Goal: Contribute content

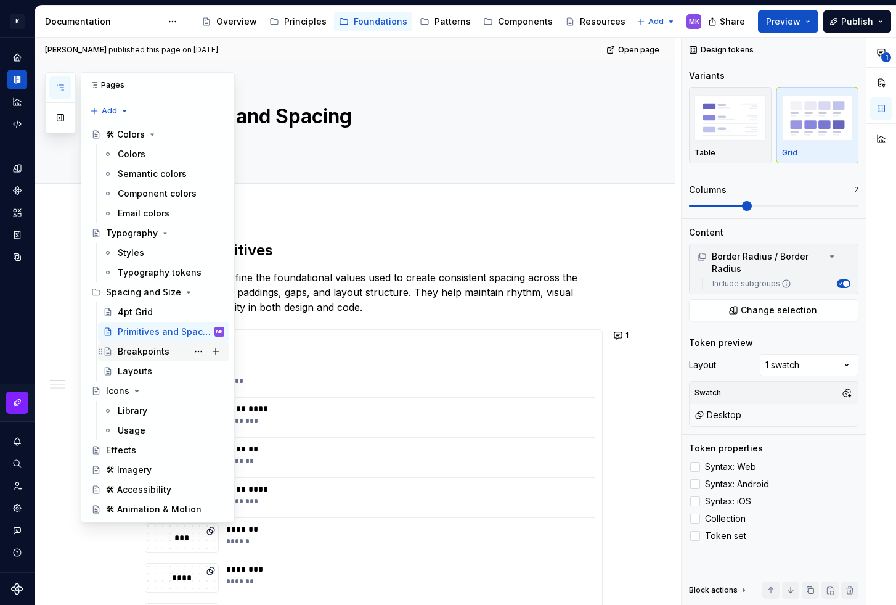
click at [129, 346] on div "Breakpoints" at bounding box center [144, 351] width 52 height 12
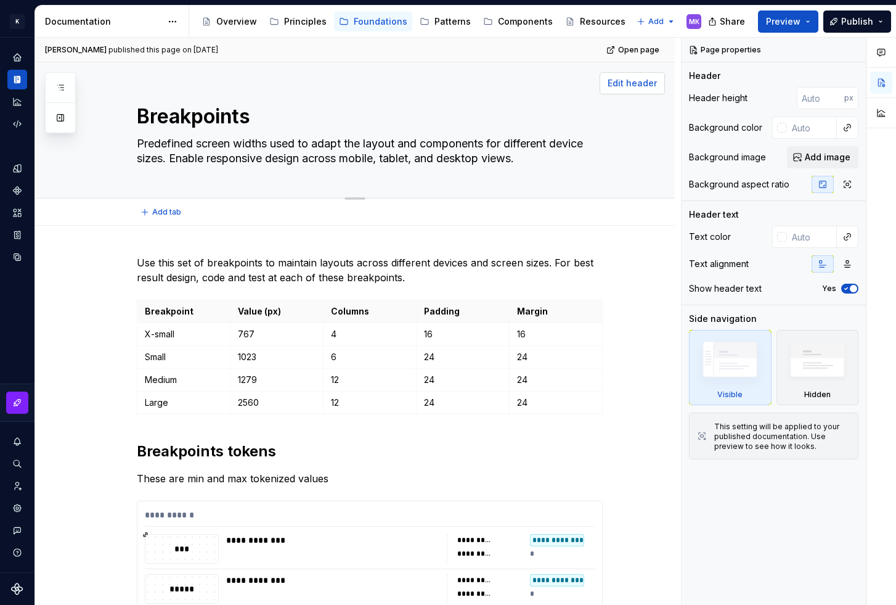
click at [634, 77] on span "Edit header" at bounding box center [632, 83] width 49 height 12
type textarea "*"
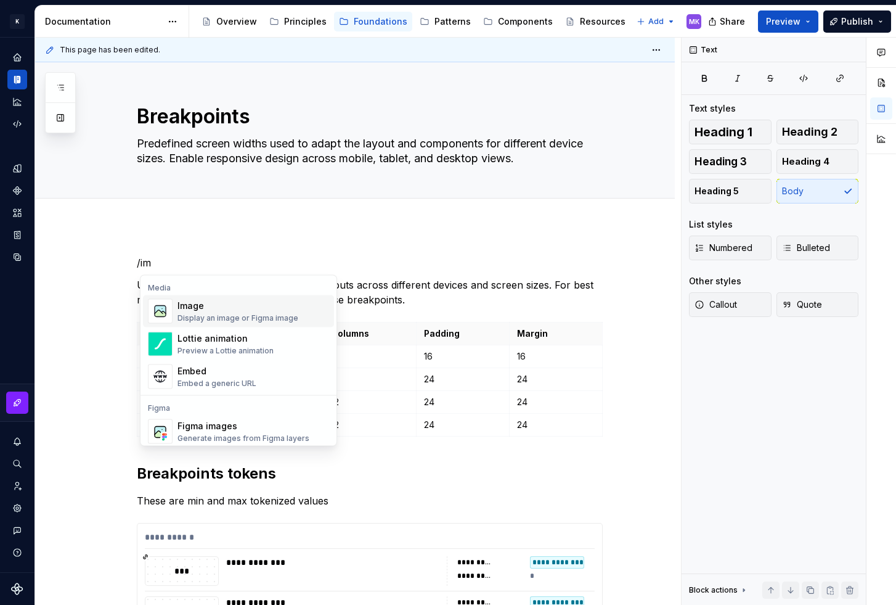
click at [226, 319] on div "Display an image or Figma image" at bounding box center [238, 318] width 121 height 10
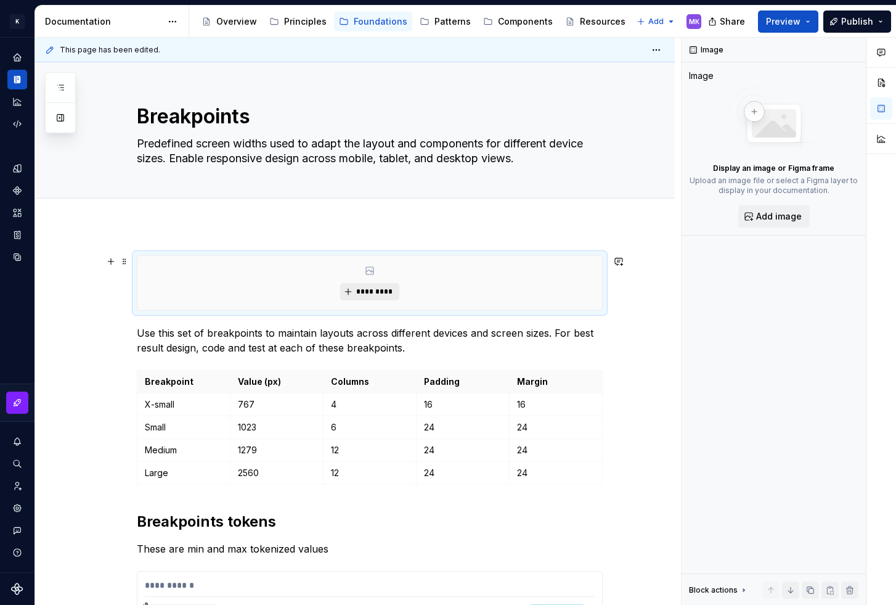
click at [364, 287] on span "*********" at bounding box center [375, 292] width 38 height 10
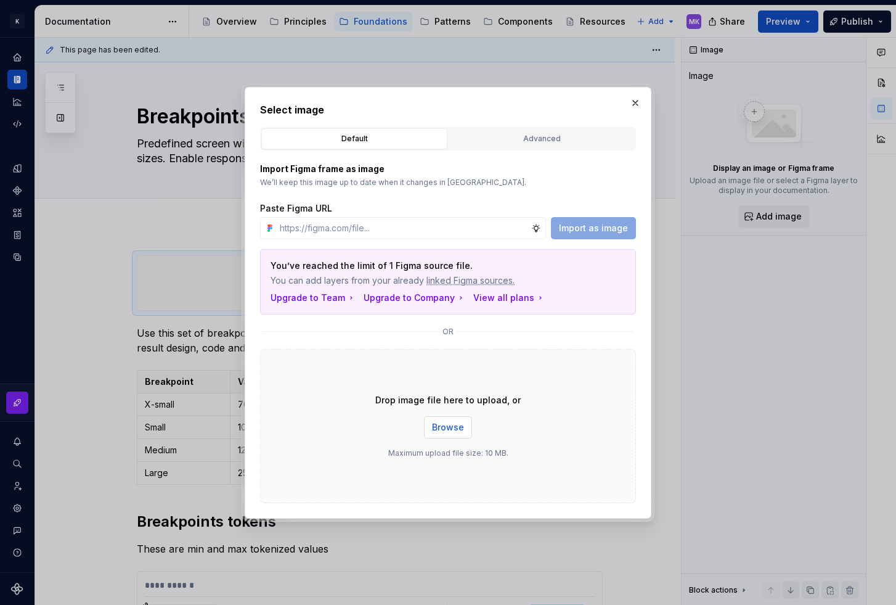
click at [435, 426] on span "Browse" at bounding box center [448, 427] width 32 height 12
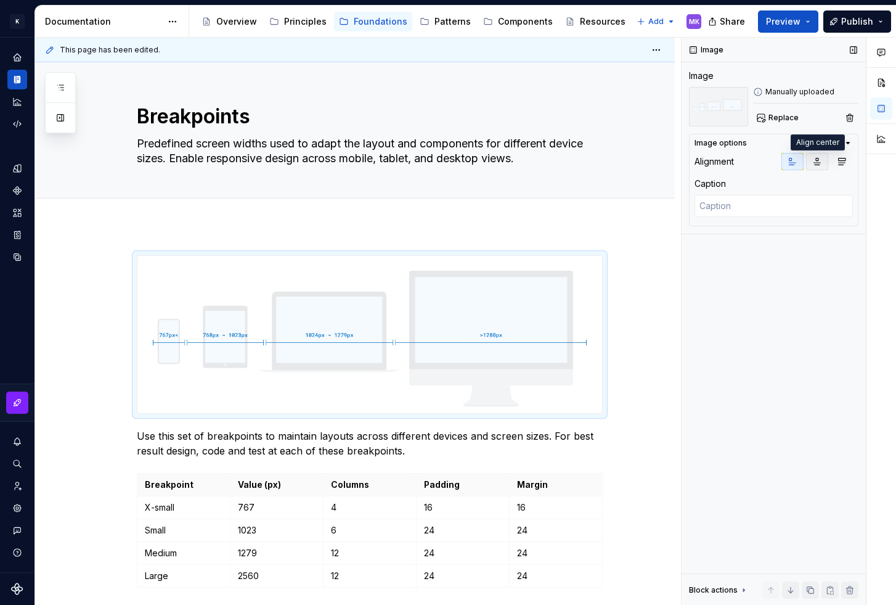
click at [815, 165] on icon "button" at bounding box center [817, 161] width 7 height 7
click at [854, 18] on span "Publish" at bounding box center [858, 21] width 32 height 12
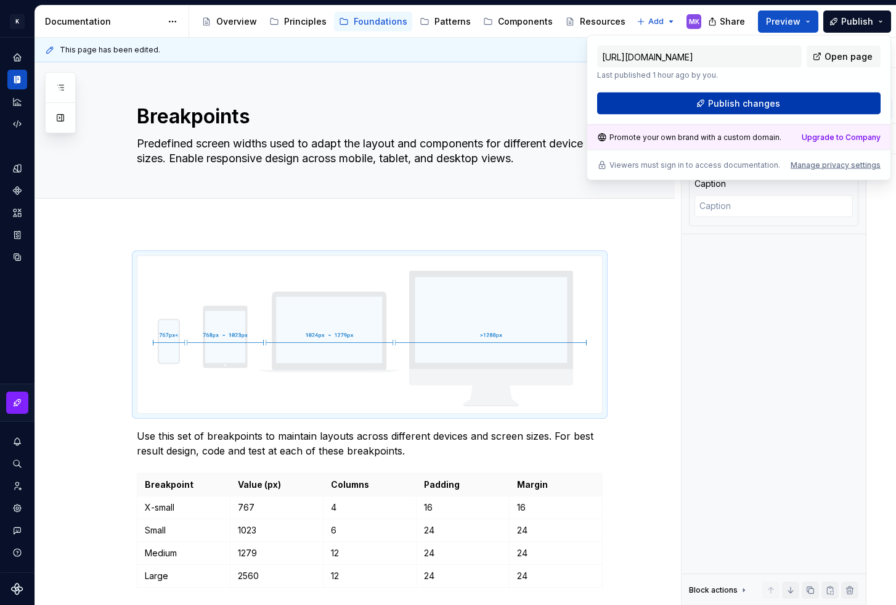
click at [761, 99] on span "Publish changes" at bounding box center [744, 103] width 72 height 12
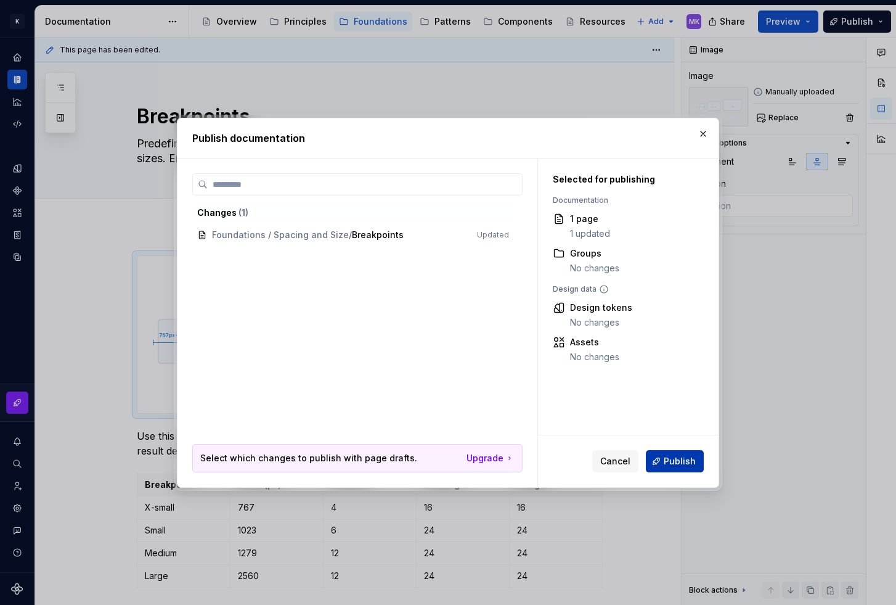
click at [683, 459] on span "Publish" at bounding box center [680, 461] width 32 height 12
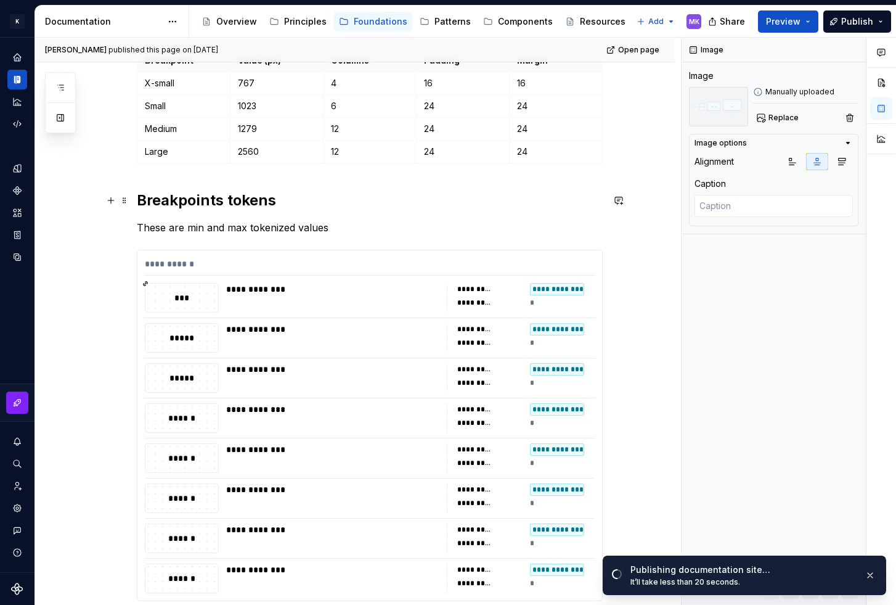
scroll to position [455, 0]
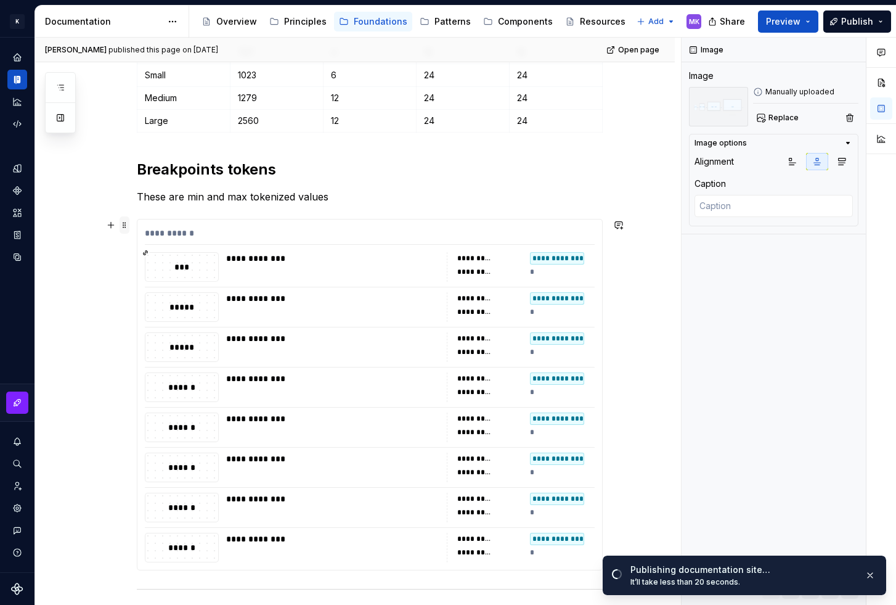
click at [126, 226] on span at bounding box center [125, 224] width 10 height 17
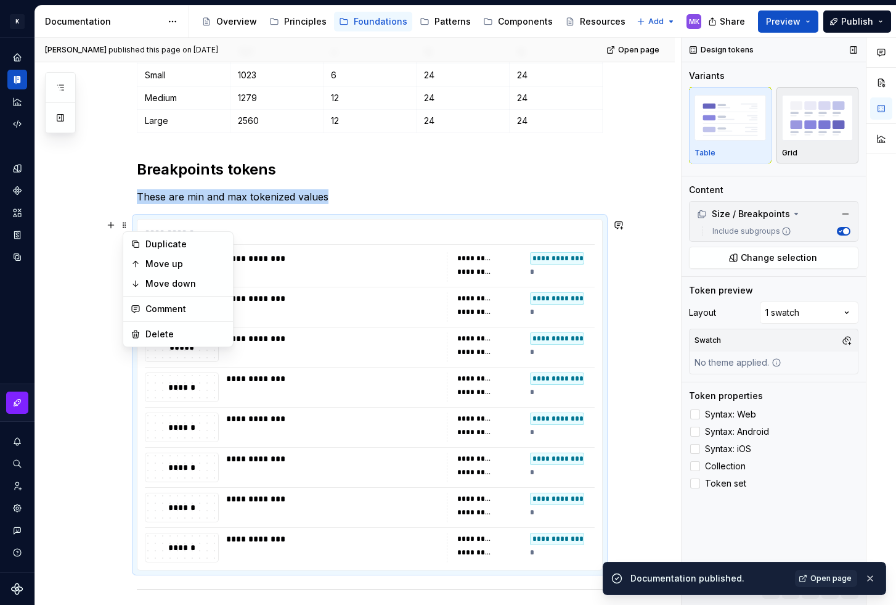
click at [818, 146] on div "Grid" at bounding box center [818, 124] width 72 height 65
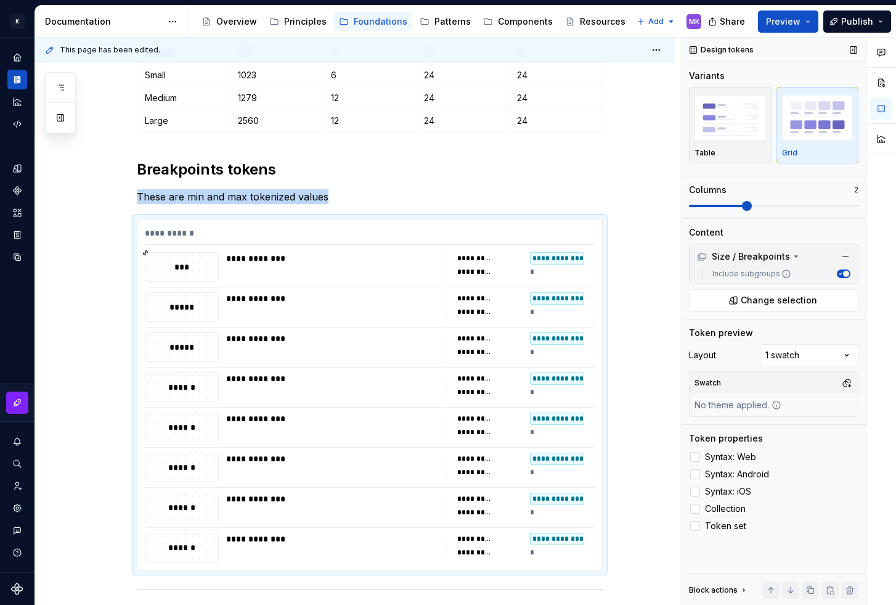
click at [737, 205] on span at bounding box center [774, 206] width 170 height 2
click at [709, 505] on span "Collection" at bounding box center [725, 509] width 41 height 10
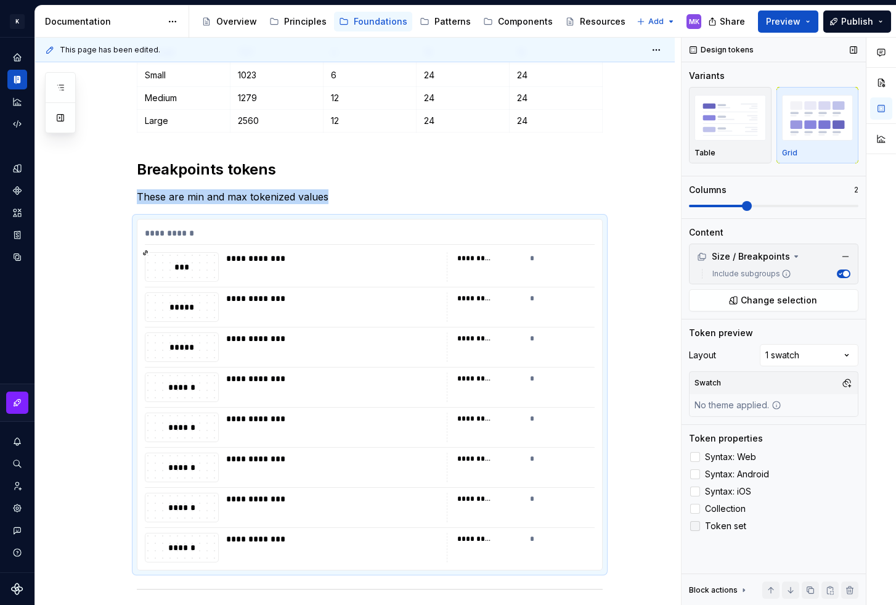
click at [708, 528] on span "Token set" at bounding box center [725, 526] width 41 height 10
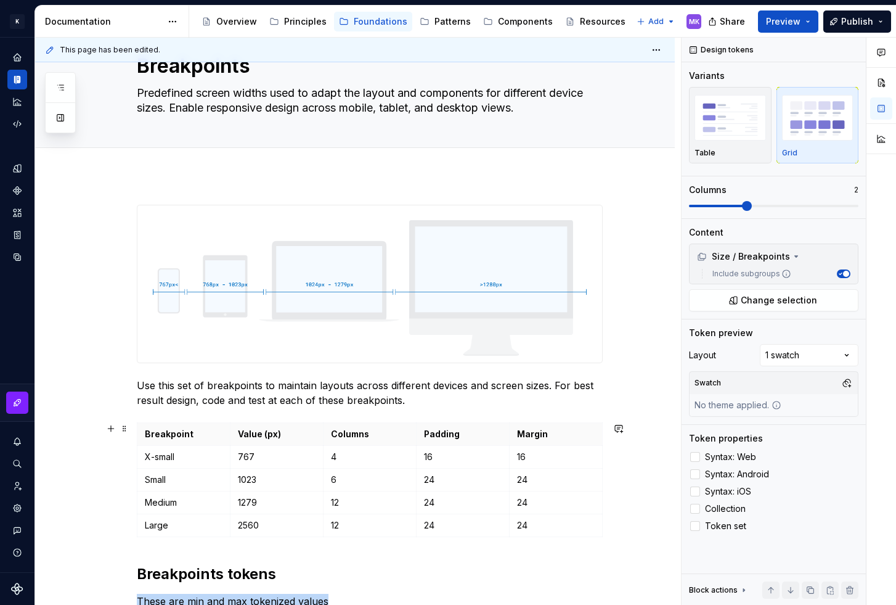
scroll to position [66, 0]
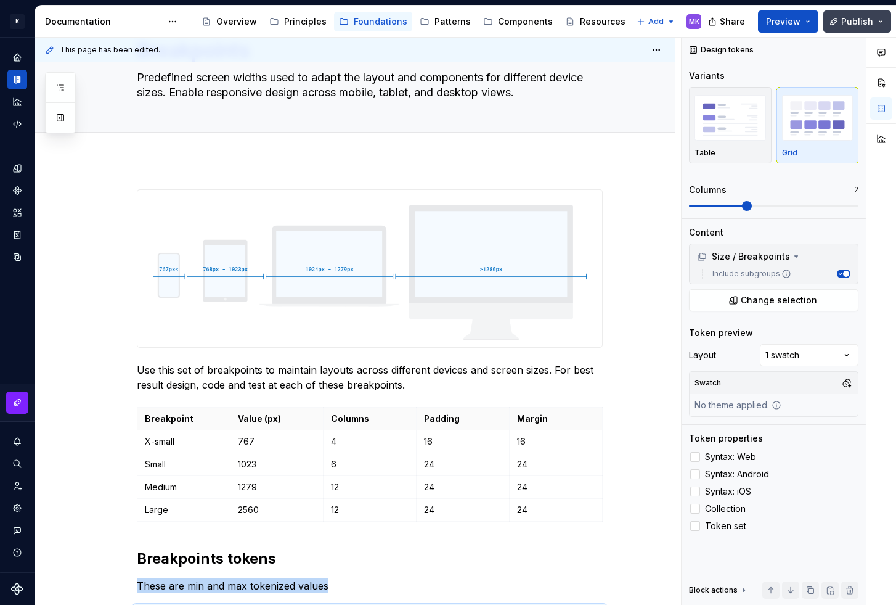
click at [859, 22] on span "Publish" at bounding box center [858, 21] width 32 height 12
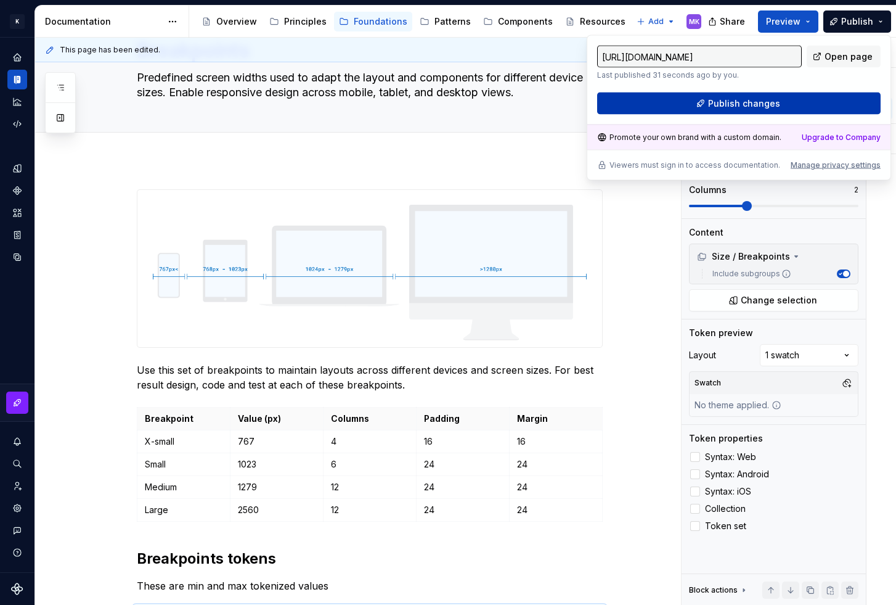
click at [777, 104] on span "Publish changes" at bounding box center [744, 103] width 72 height 12
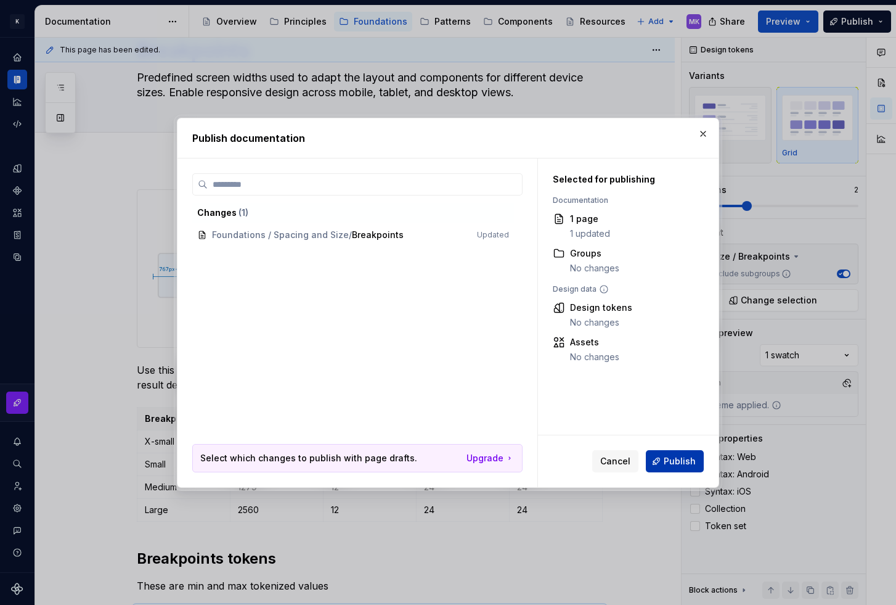
click at [671, 460] on span "Publish" at bounding box center [680, 461] width 32 height 12
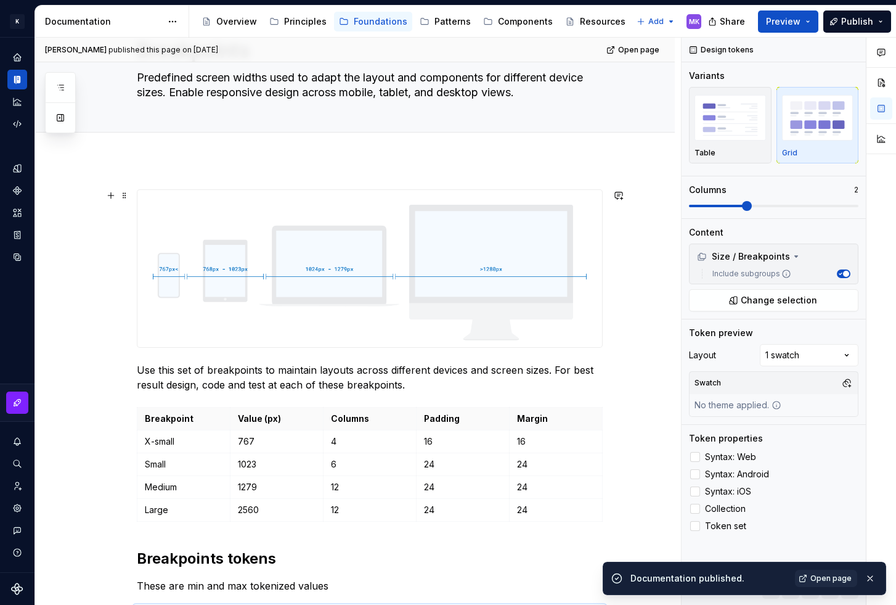
scroll to position [0, 0]
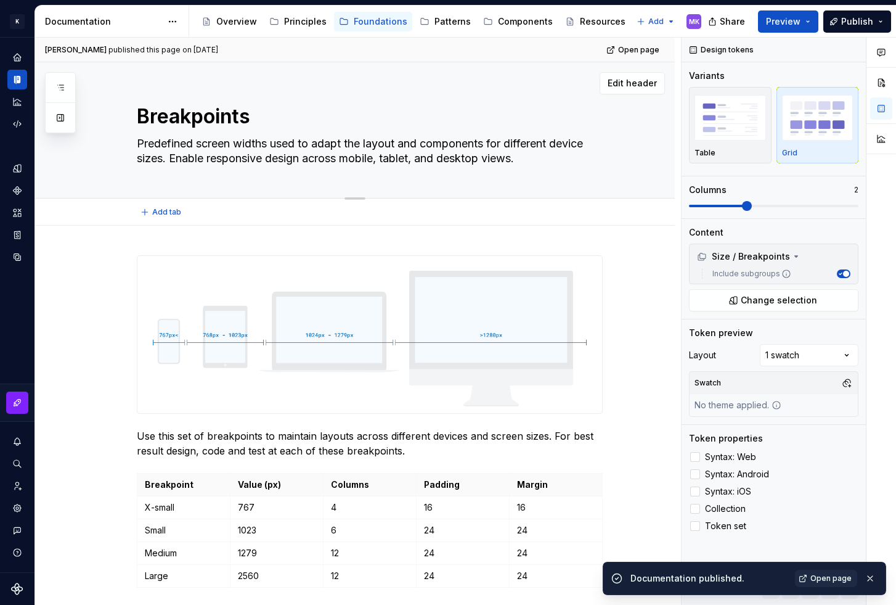
click at [488, 85] on div "Edit header" at bounding box center [350, 83] width 630 height 22
click at [636, 75] on button "Edit header" at bounding box center [632, 83] width 65 height 22
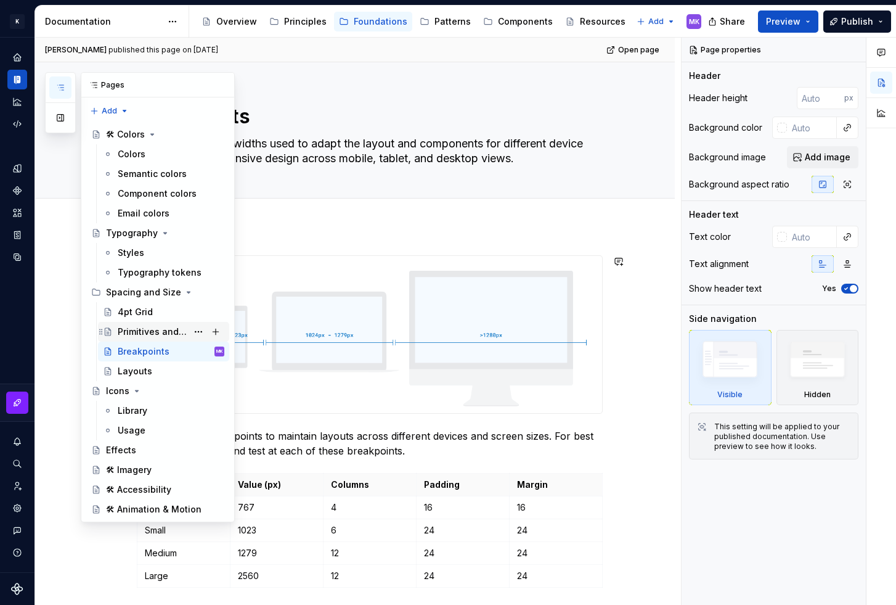
click at [165, 330] on div "Primitives and Spacing" at bounding box center [153, 332] width 70 height 12
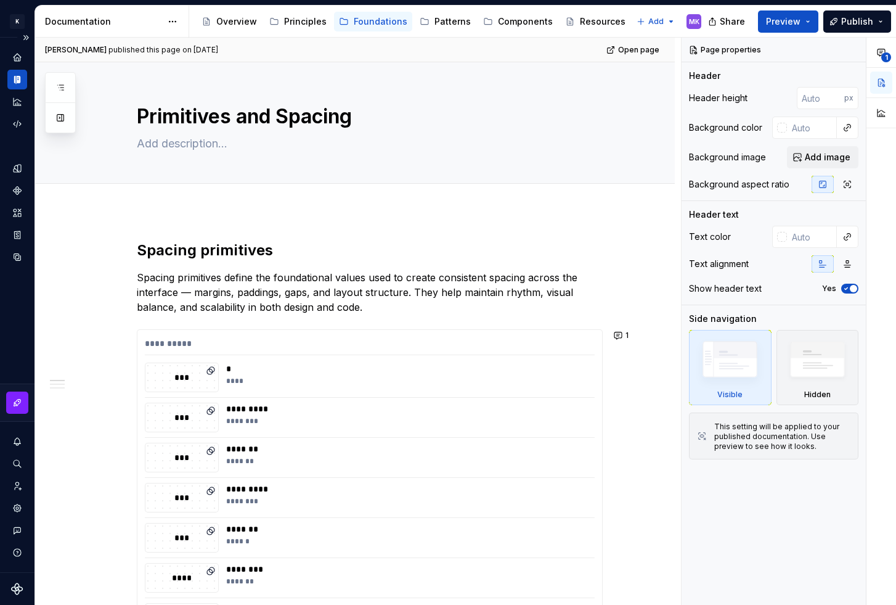
type textarea "*"
